Goal: Task Accomplishment & Management: Manage account settings

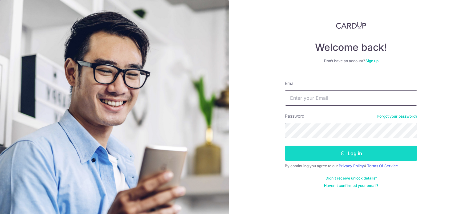
type input "[EMAIL_ADDRESS][DOMAIN_NAME]"
click at [360, 153] on button "Log in" at bounding box center [351, 153] width 132 height 15
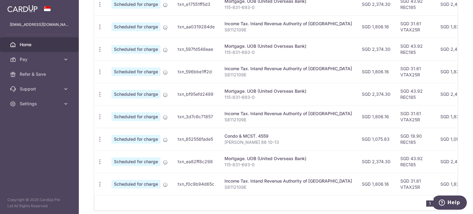
scroll to position [246, 0]
